Goal: Task Accomplishment & Management: Use online tool/utility

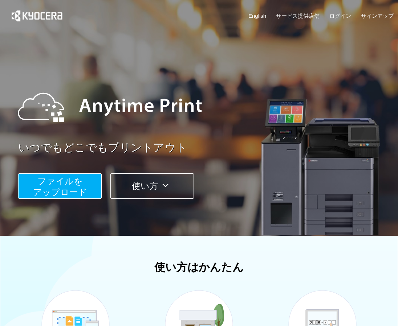
click at [48, 189] on span "ファイルを ​​アップロード" at bounding box center [60, 186] width 54 height 21
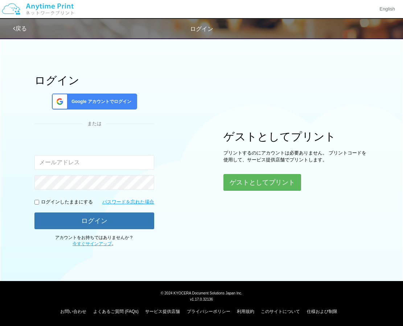
type input "[EMAIL_ADDRESS][DOMAIN_NAME]"
click at [80, 230] on div "ログイン Google アカウントでログイン または 入力されたメールアドレスまたはパスワードが正しくありません。 [EMAIL_ADDRESS][DOMAI…" at bounding box center [94, 160] width 120 height 173
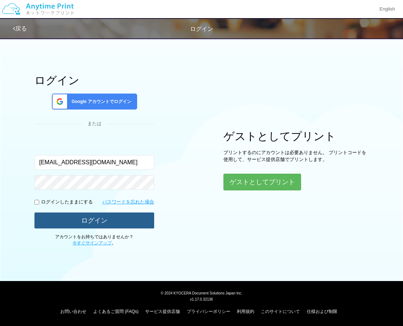
click at [74, 220] on button "ログイン" at bounding box center [94, 221] width 120 height 16
click at [79, 220] on button "ログイン" at bounding box center [94, 221] width 120 height 16
click at [93, 221] on button "ログイン" at bounding box center [94, 221] width 120 height 16
click at [102, 222] on button "ログイン" at bounding box center [94, 221] width 120 height 16
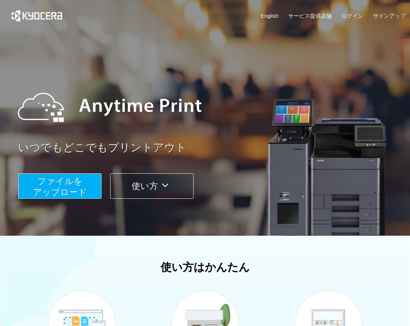
click at [54, 190] on span "ファイルを ​​アップロード" at bounding box center [60, 186] width 54 height 21
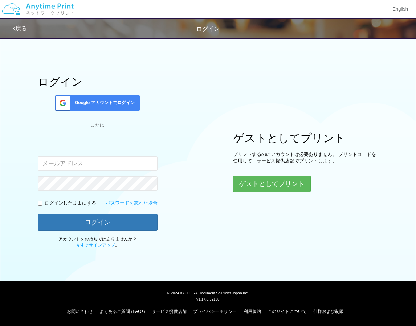
type input "[EMAIL_ADDRESS][DOMAIN_NAME]"
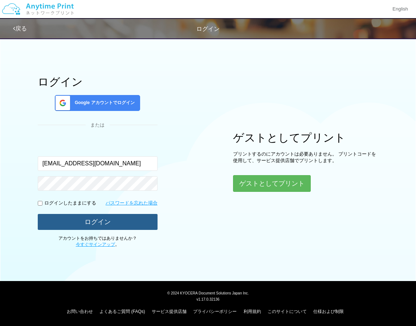
click at [73, 223] on button "ログイン" at bounding box center [98, 222] width 120 height 16
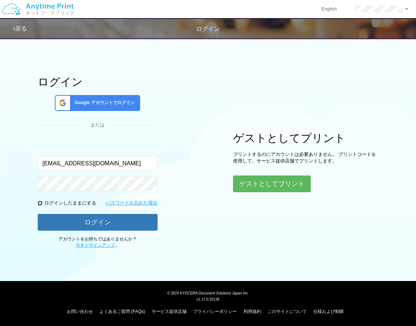
click at [40, 204] on input "checkbox" at bounding box center [40, 203] width 5 height 5
checkbox input "true"
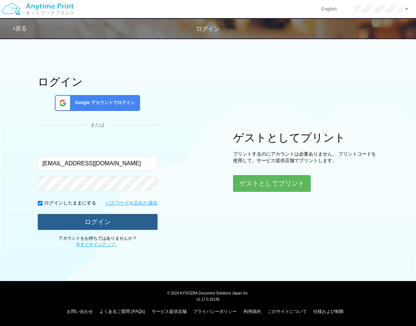
click at [60, 218] on button "ログイン" at bounding box center [98, 222] width 120 height 16
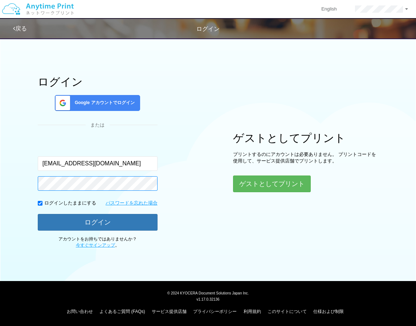
click at [24, 183] on div "ログイン Google アカウントでログイン または 入力されたメールアドレスまたはパスワードが正しくありません。 [EMAIL_ADDRESS][DOMAI…" at bounding box center [208, 141] width 416 height 214
click at [38, 214] on button "ログイン" at bounding box center [98, 222] width 120 height 17
click at [53, 233] on div "ログイン Google アカウントでログイン または 入力されたメールアドレスまたはパスワードが正しくありません。 [EMAIL_ADDRESS][DOMAI…" at bounding box center [98, 162] width 120 height 173
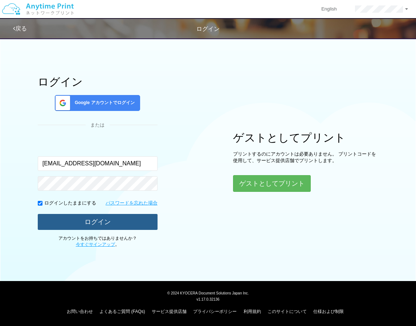
click at [53, 228] on button "ログイン" at bounding box center [98, 222] width 120 height 16
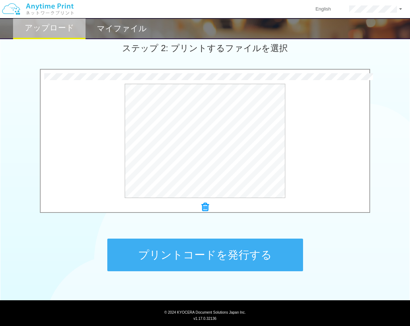
scroll to position [218, 0]
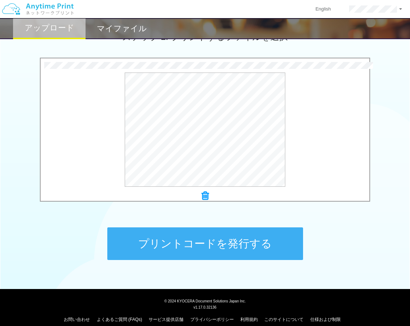
click at [172, 234] on button "プリントコードを発行する" at bounding box center [205, 243] width 196 height 33
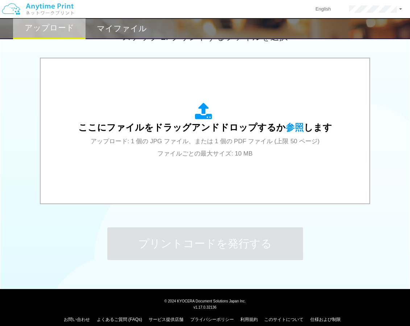
scroll to position [0, 0]
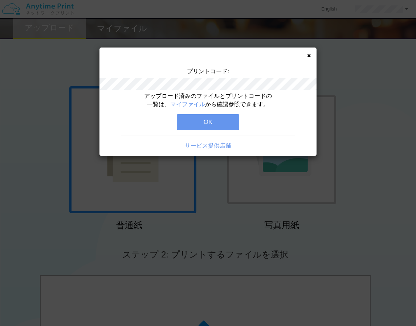
click at [207, 122] on button "OK" at bounding box center [208, 122] width 62 height 16
